Goal: Find specific page/section: Find specific page/section

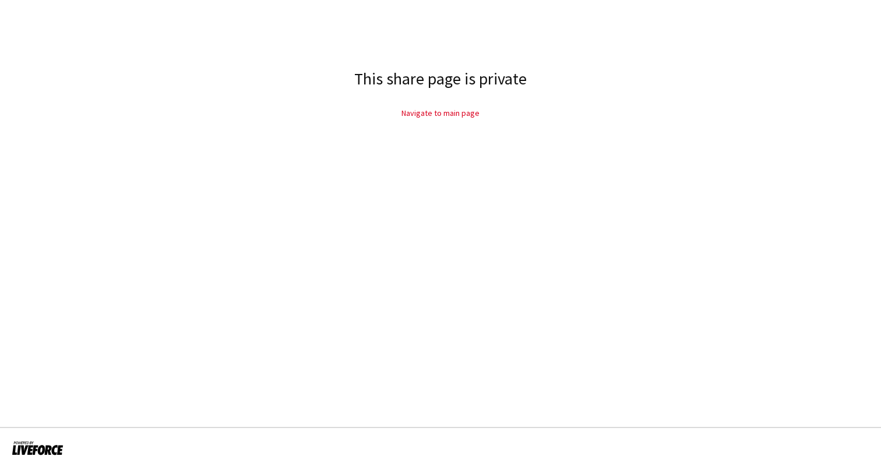
click at [448, 114] on link "Navigate to main page" at bounding box center [441, 113] width 78 height 10
